Goal: Navigation & Orientation: Find specific page/section

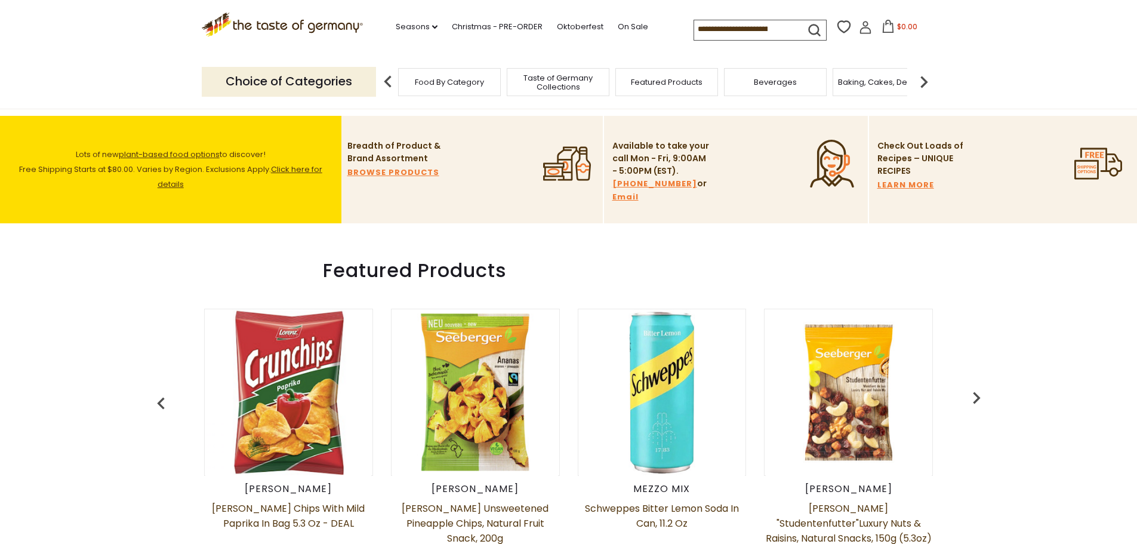
scroll to position [478, 0]
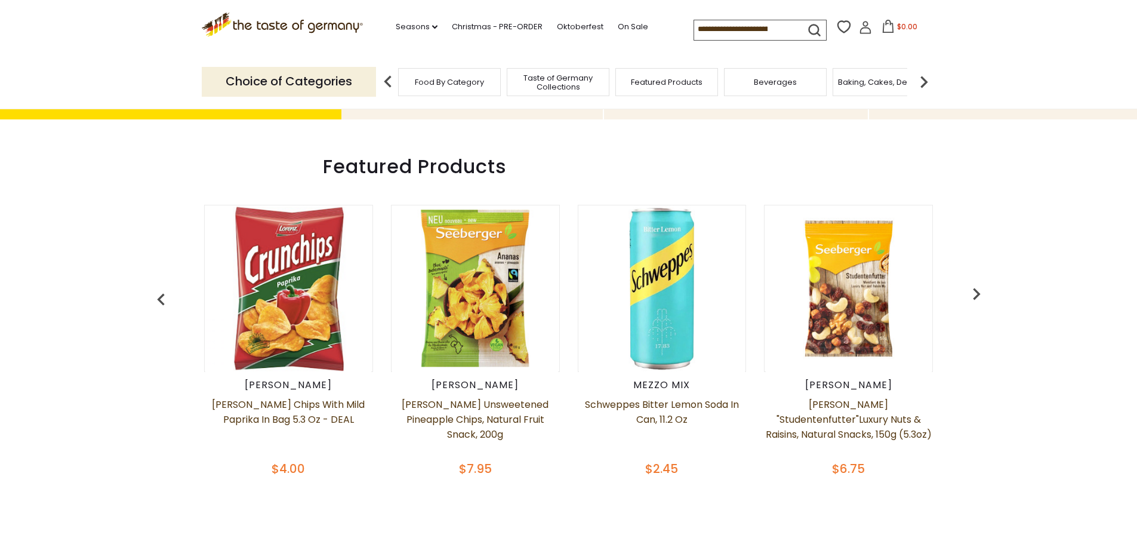
click at [592, 85] on span "Taste of Germany Collections" at bounding box center [558, 82] width 96 height 18
